Goal: Task Accomplishment & Management: Manage account settings

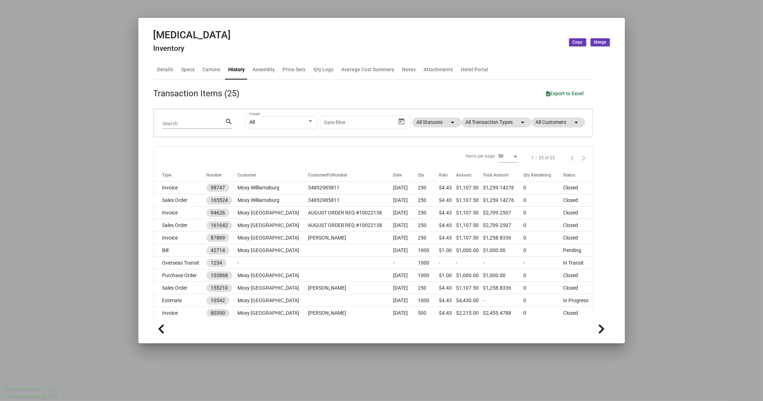
click at [104, 65] on div at bounding box center [381, 200] width 763 height 401
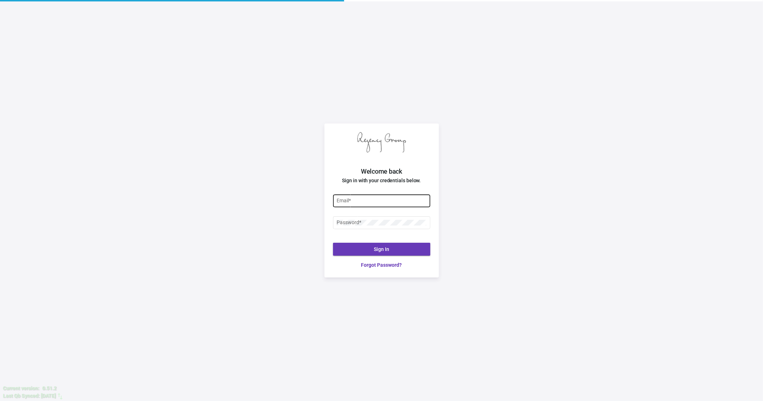
click at [368, 205] on div "Email *" at bounding box center [382, 200] width 90 height 14
click at [364, 200] on input "Email *" at bounding box center [382, 201] width 90 height 6
type input "[EMAIL_ADDRESS][DOMAIN_NAME]"
click at [391, 246] on button "Sign In" at bounding box center [381, 249] width 97 height 13
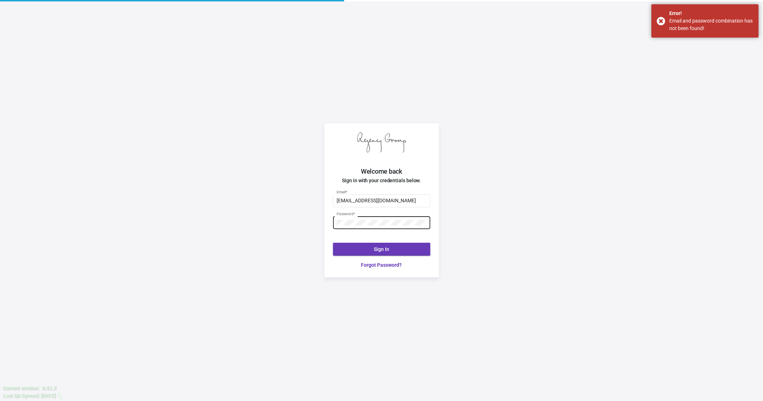
click at [337, 220] on div at bounding box center [337, 220] width 0 height 0
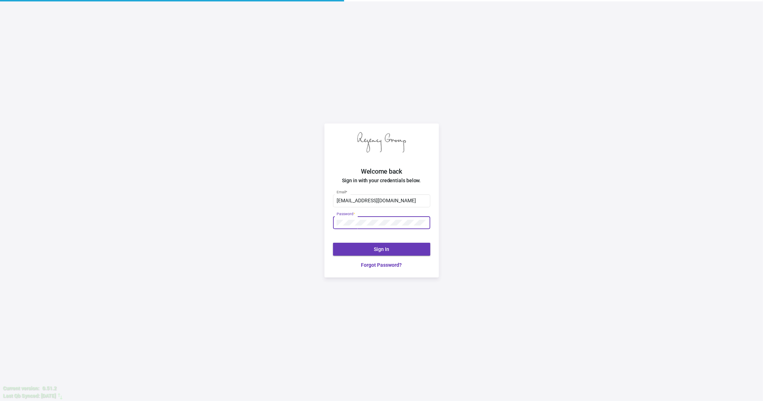
click at [372, 227] on div "Password *" at bounding box center [382, 222] width 90 height 14
click at [326, 230] on div "[EMAIL_ADDRESS][DOMAIN_NAME] Email * Password * Sign In Forgot Password?" at bounding box center [382, 231] width 115 height 93
click at [371, 247] on button "Sign In" at bounding box center [381, 249] width 97 height 13
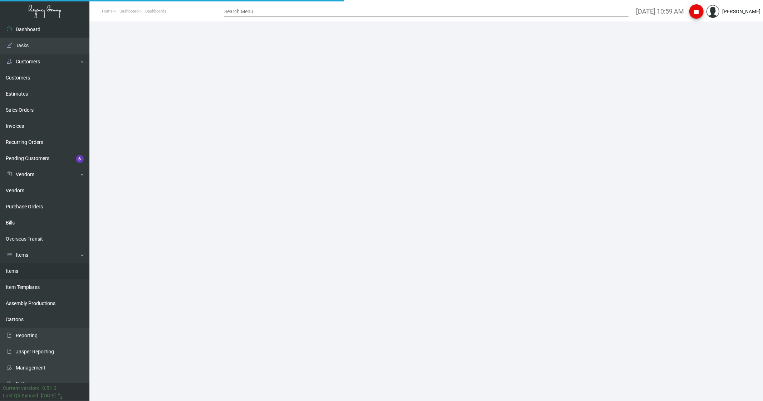
click at [28, 267] on link "Items" at bounding box center [44, 271] width 89 height 16
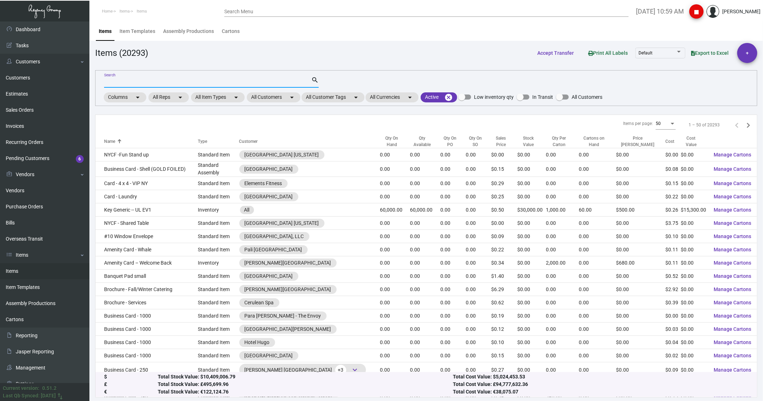
click at [129, 84] on input "Search" at bounding box center [207, 82] width 207 height 6
type input "razor"
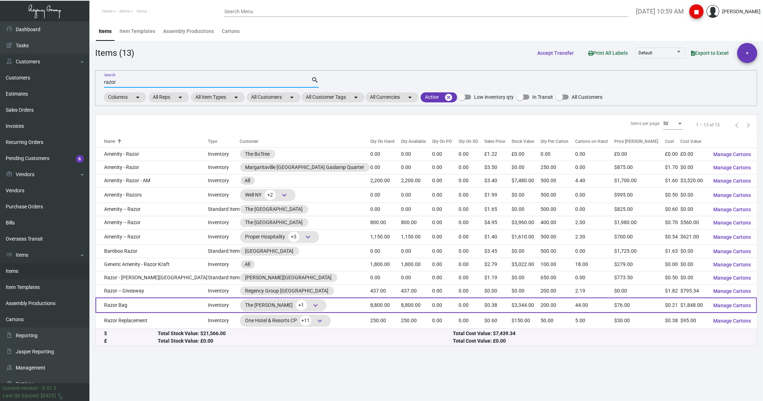
click at [112, 308] on td "Razor Bag" at bounding box center [152, 304] width 112 height 15
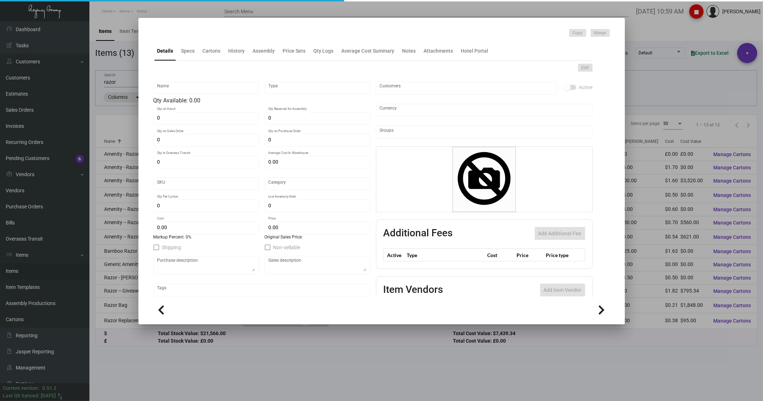
type input "Razor Bag"
type input "Inventory"
type input "8,800"
type input "$ 0.00"
type input "Overseas"
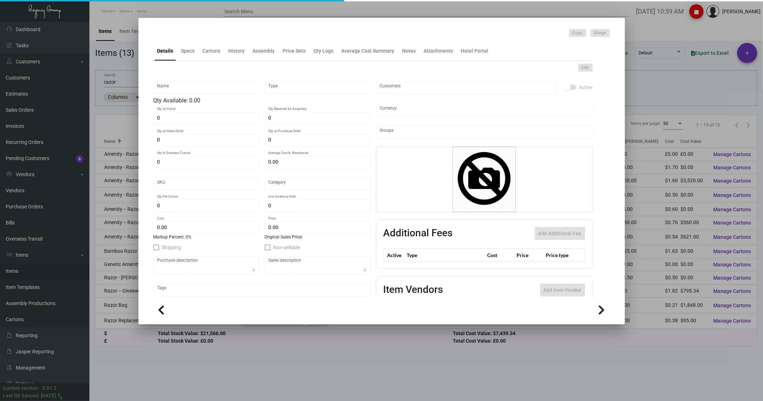
type input "200"
type input "$ 0.21"
type input "$ 0.38"
checkbox input "true"
type input "United States Dollar $"
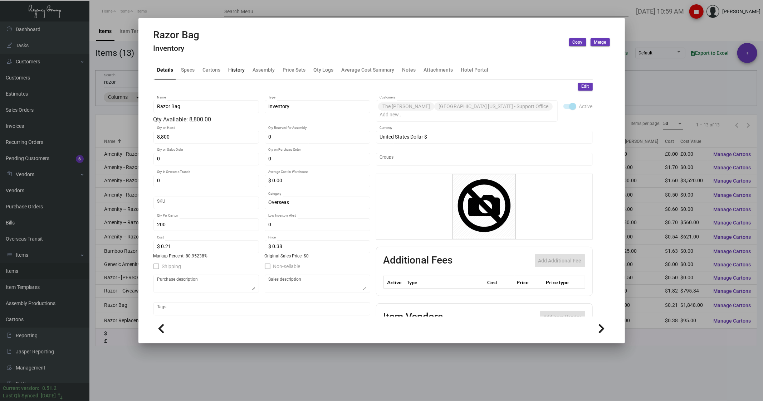
click at [238, 67] on div "History" at bounding box center [237, 70] width 16 height 8
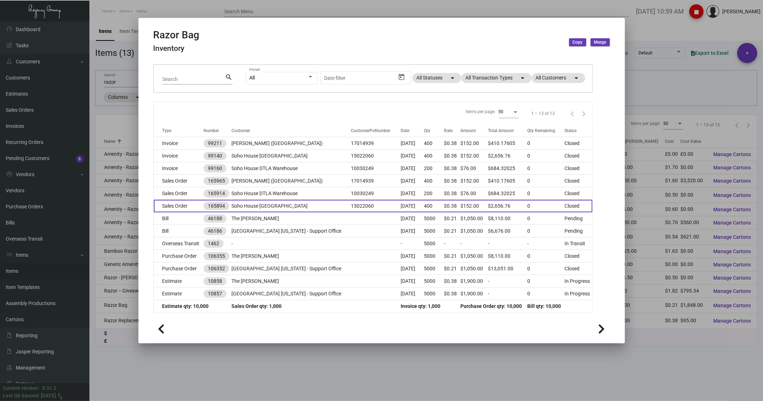
scroll to position [45, 0]
